Goal: Task Accomplishment & Management: Complete application form

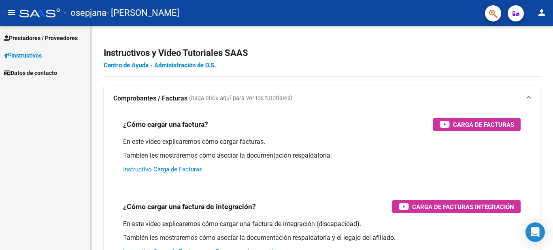
click at [85, 37] on link "Prestadores / Proveedores" at bounding box center [45, 37] width 90 height 17
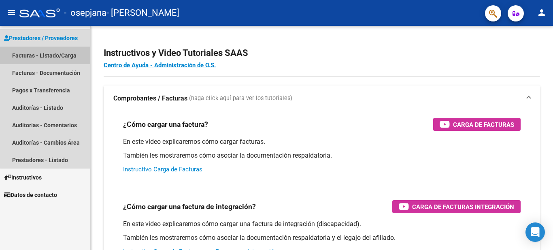
click at [74, 61] on link "Facturas - Listado/Carga" at bounding box center [45, 55] width 90 height 17
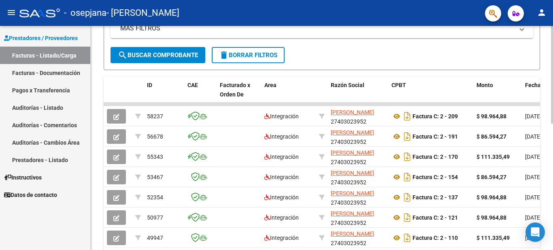
scroll to position [176, 0]
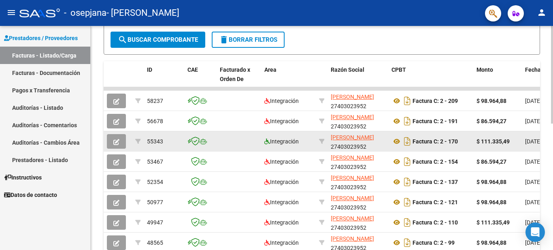
click at [270, 151] on datatable-body-cell "Integración" at bounding box center [288, 141] width 55 height 20
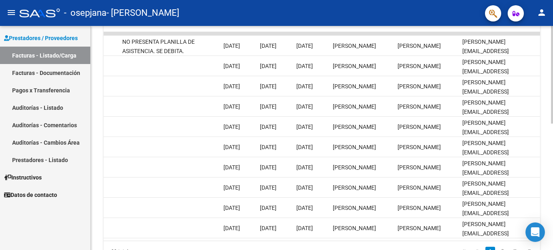
scroll to position [0, 0]
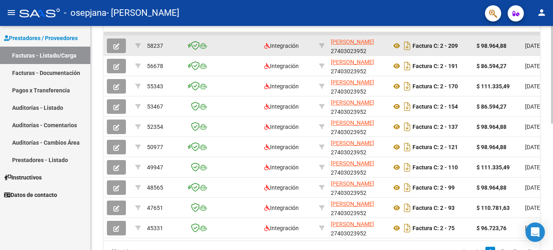
click at [293, 51] on datatable-body-cell "Integración" at bounding box center [288, 46] width 55 height 20
click at [125, 43] on button "button" at bounding box center [116, 45] width 19 height 15
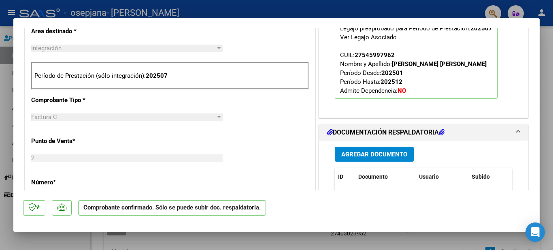
scroll to position [424, 0]
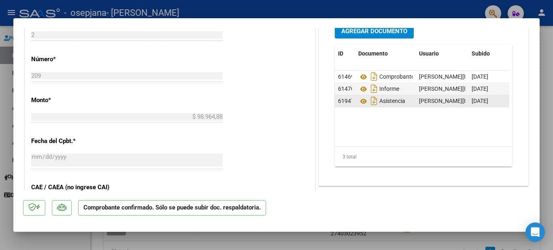
type input "$ 0,00"
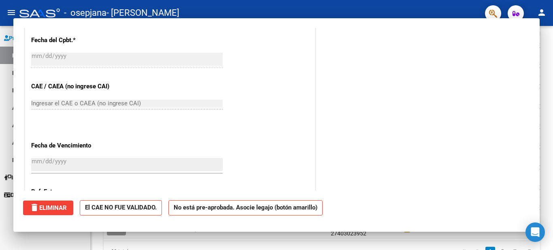
scroll to position [324, 0]
